Goal: Information Seeking & Learning: Learn about a topic

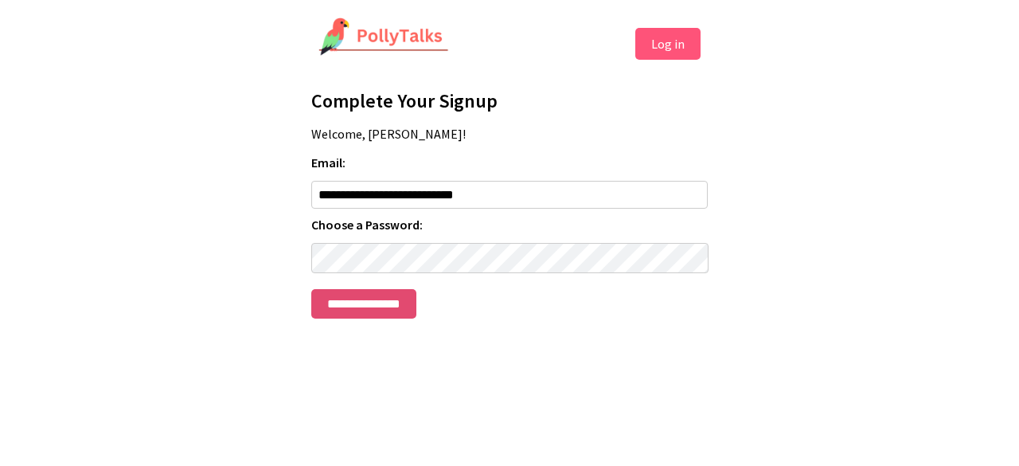
click at [389, 315] on input "**********" at bounding box center [363, 303] width 105 height 29
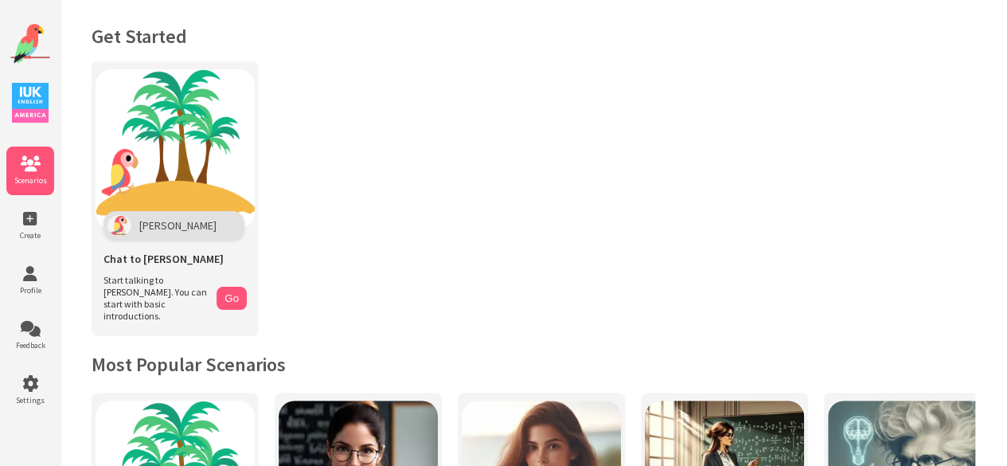
click at [21, 168] on icon at bounding box center [30, 164] width 48 height 16
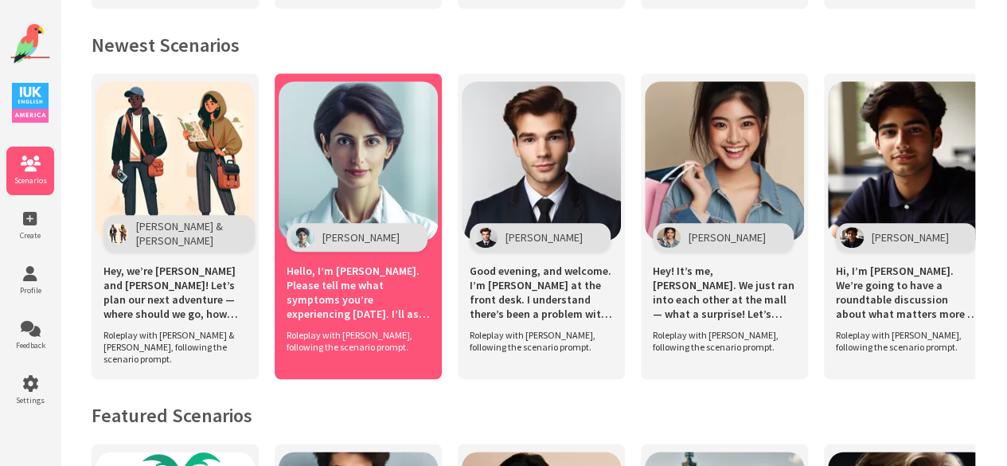
scroll to position [714, 0]
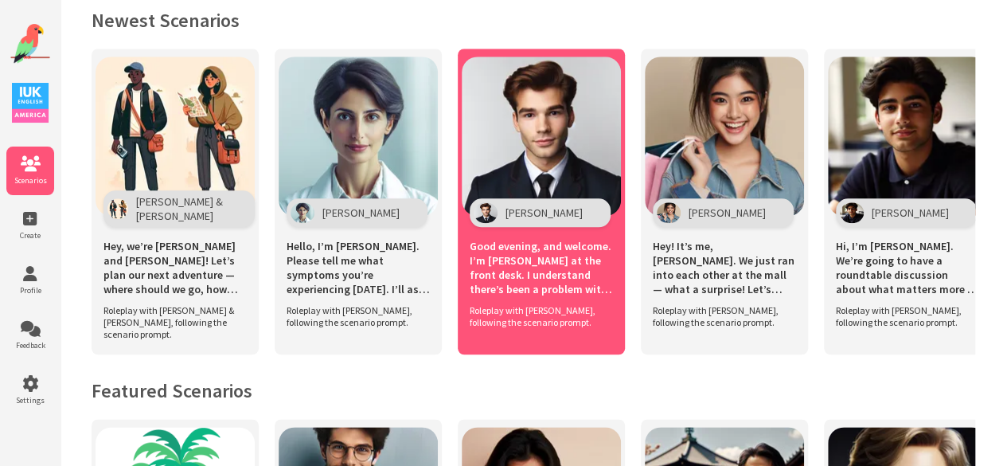
click at [538, 166] on img at bounding box center [541, 136] width 159 height 159
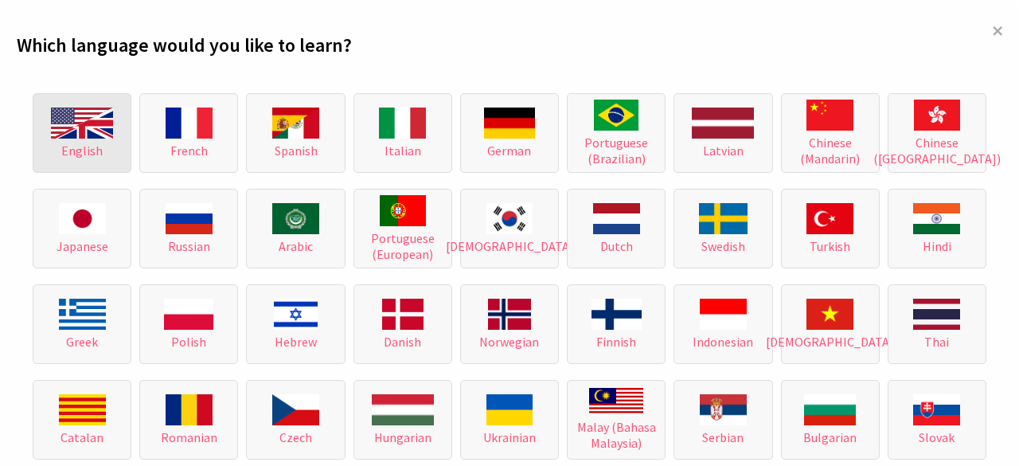
click at [91, 115] on img at bounding box center [82, 123] width 62 height 31
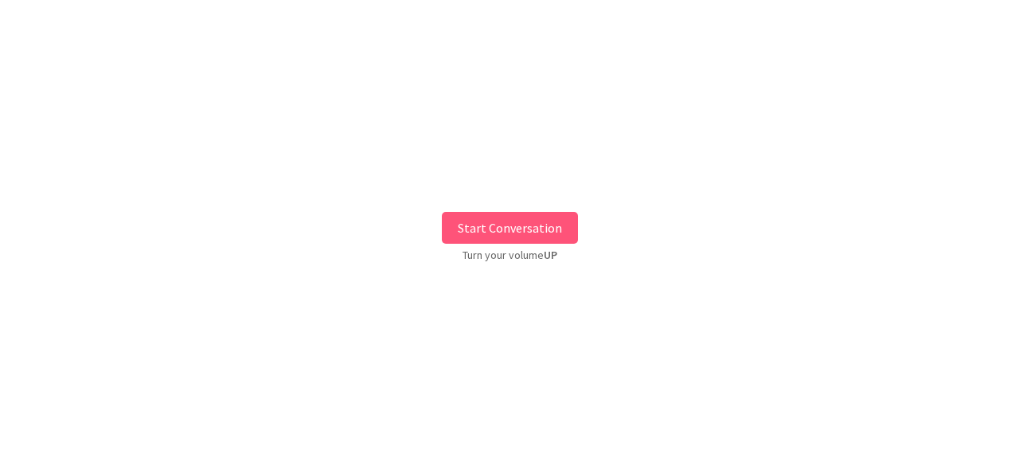
click at [476, 229] on button "Start Conversation" at bounding box center [510, 228] width 136 height 32
